Goal: Book appointment/travel/reservation

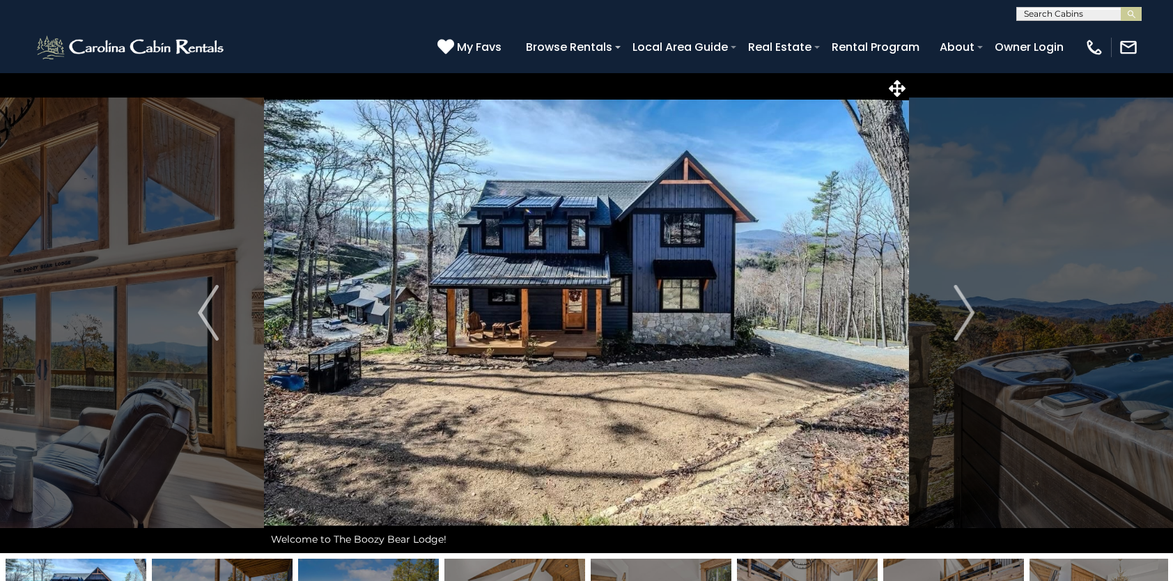
select select "*"
click at [974, 313] on img "Next" at bounding box center [964, 313] width 21 height 56
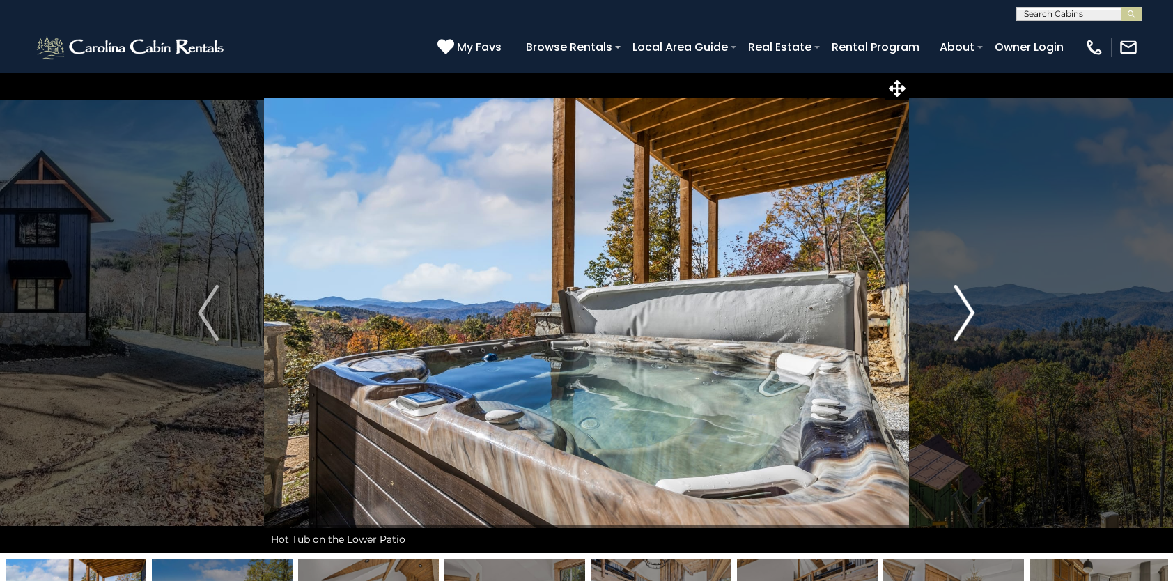
click at [974, 313] on img "Next" at bounding box center [964, 313] width 21 height 56
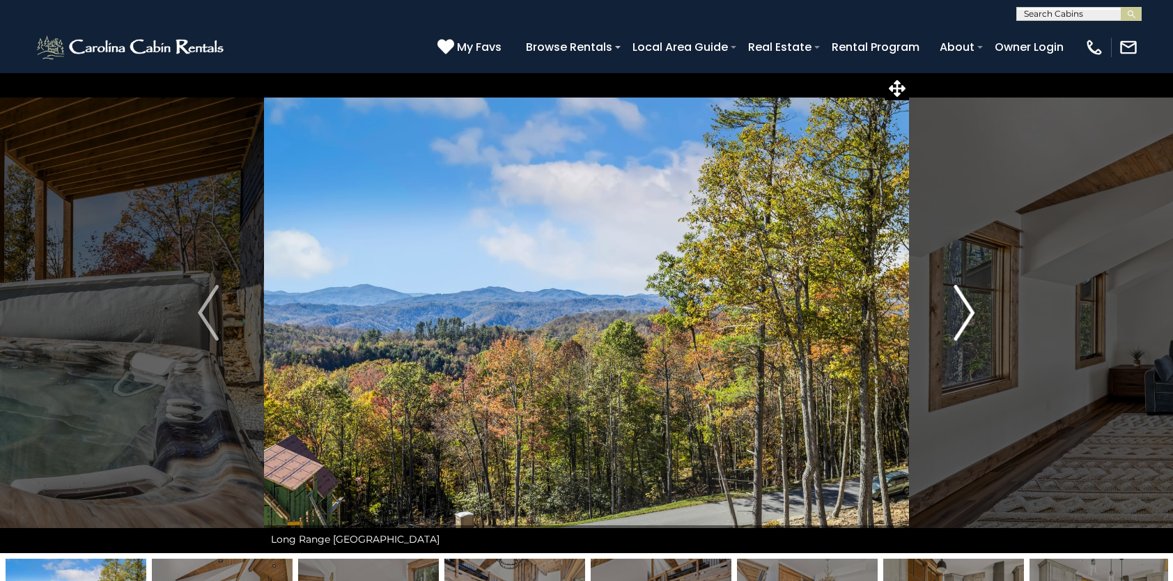
click at [974, 313] on img "Next" at bounding box center [964, 313] width 21 height 56
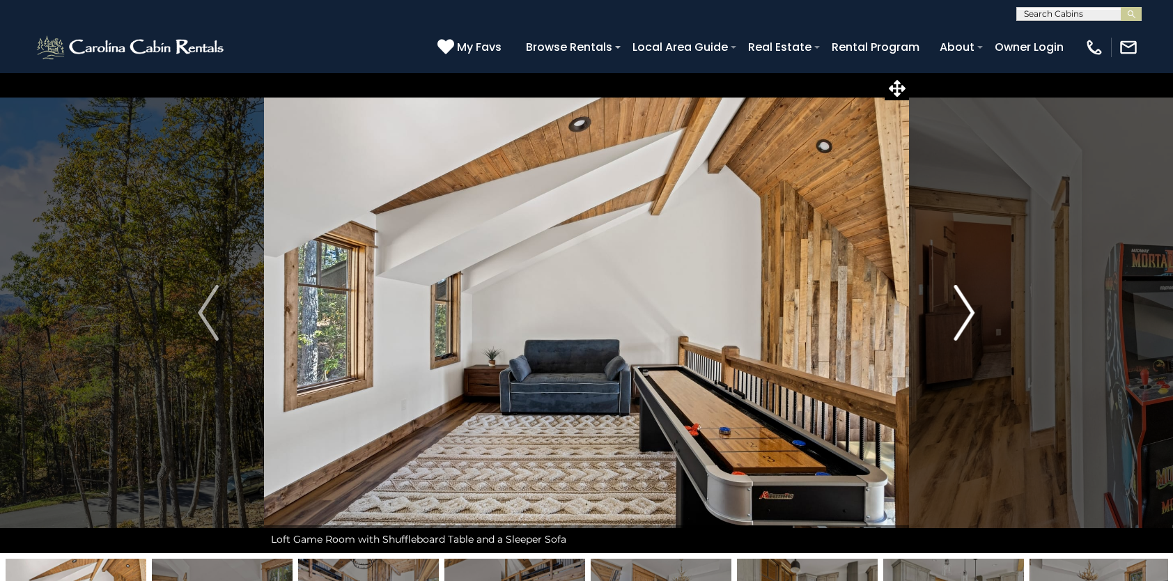
click at [974, 313] on img "Next" at bounding box center [964, 313] width 21 height 56
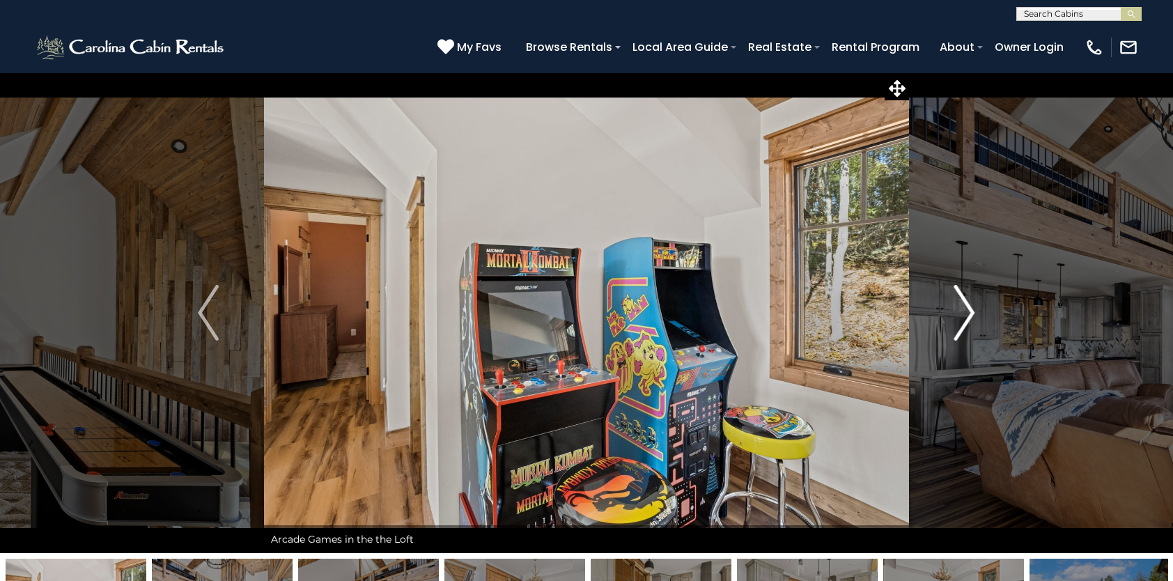
click at [974, 313] on img "Next" at bounding box center [964, 313] width 21 height 56
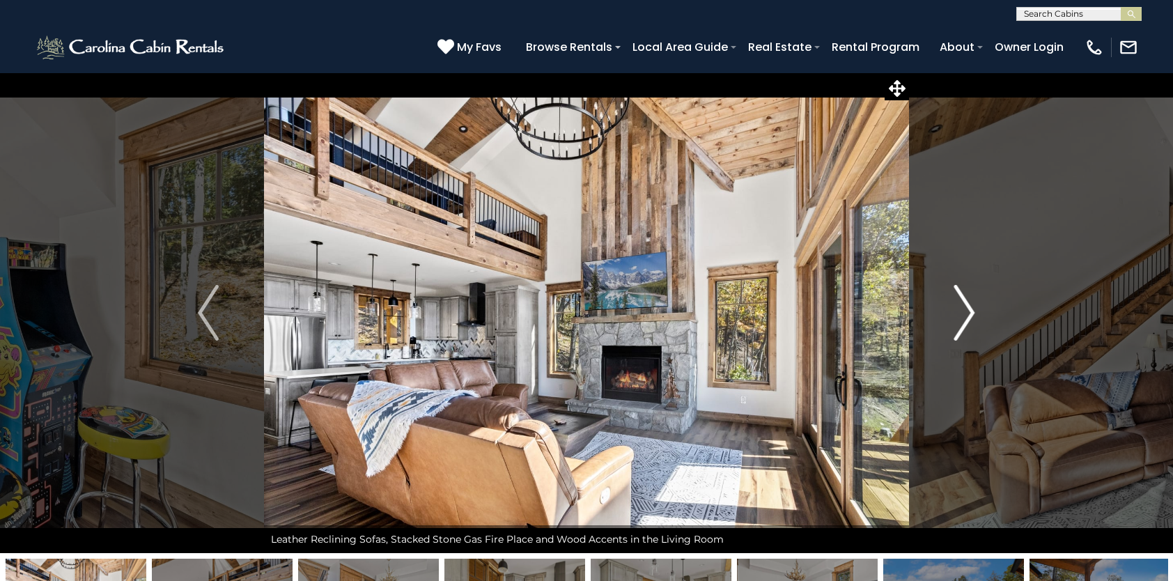
click at [974, 313] on img "Next" at bounding box center [964, 313] width 21 height 56
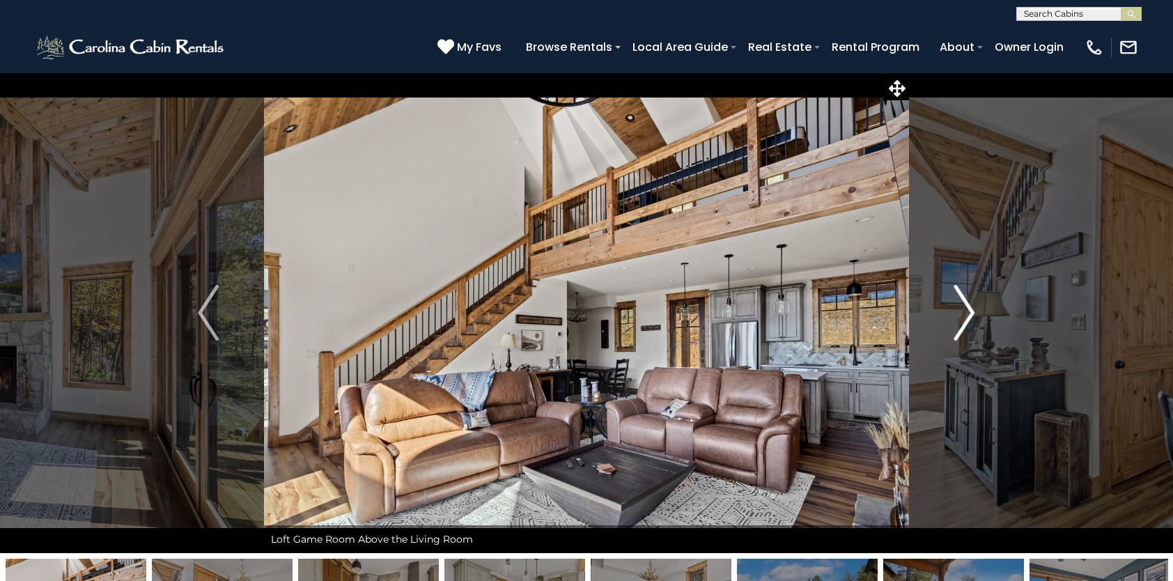
click at [974, 313] on img "Next" at bounding box center [964, 313] width 21 height 56
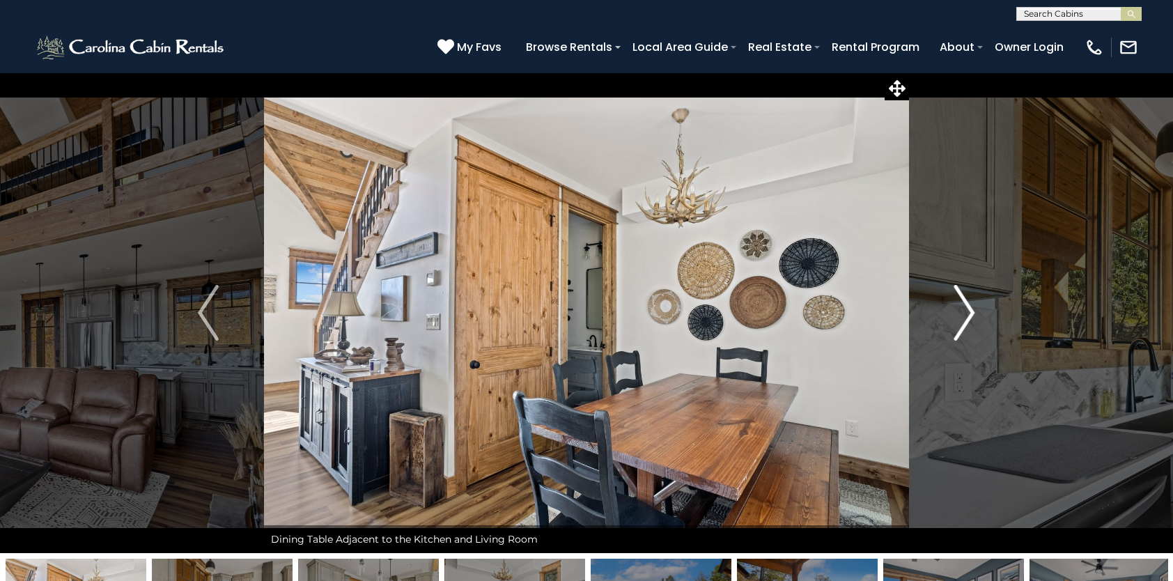
click at [974, 313] on img "Next" at bounding box center [964, 313] width 21 height 56
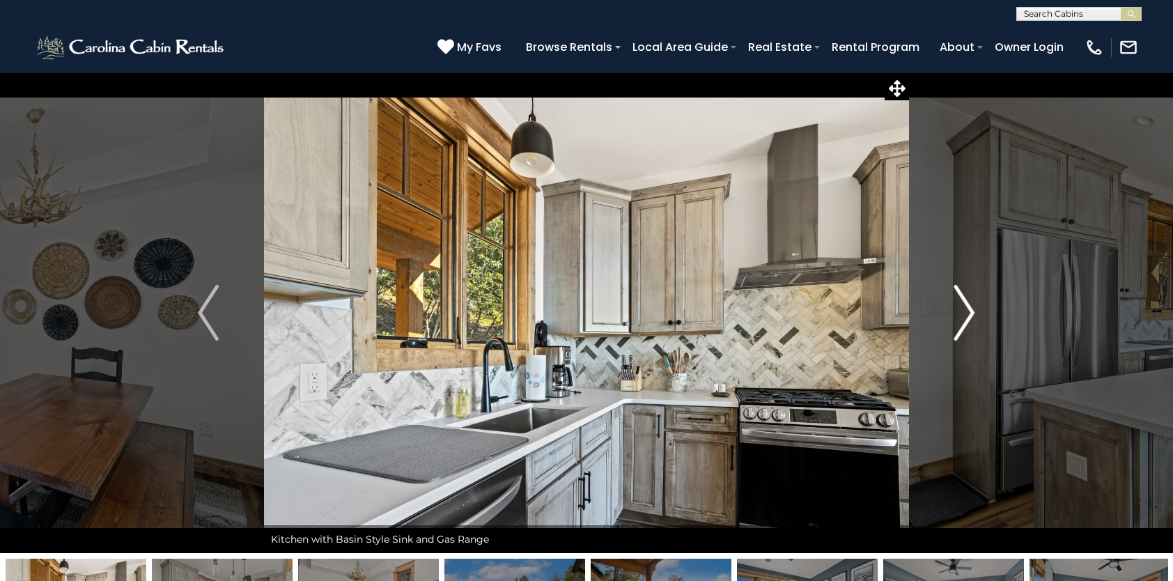
click at [972, 312] on img "Next" at bounding box center [964, 313] width 21 height 56
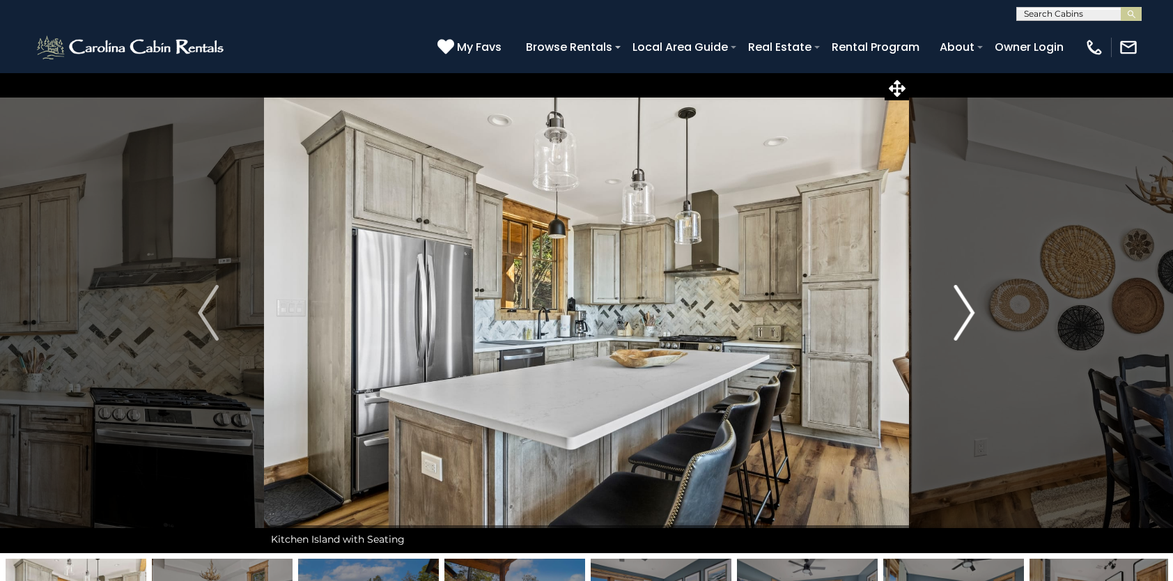
click at [971, 311] on img "Next" at bounding box center [964, 313] width 21 height 56
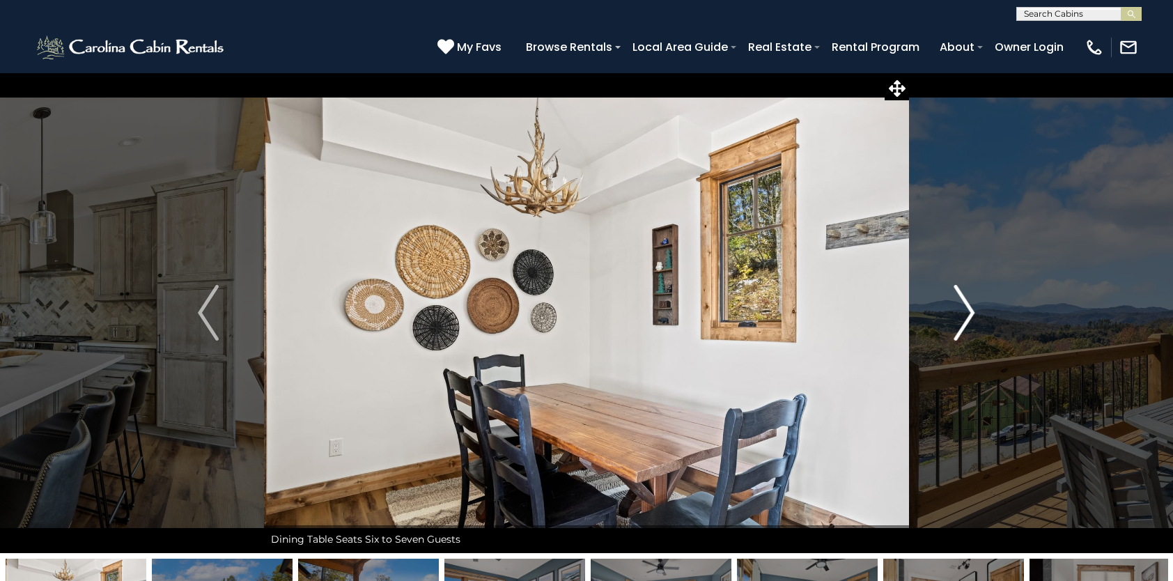
click at [971, 311] on img "Next" at bounding box center [964, 313] width 21 height 56
